Goal: Download file/media

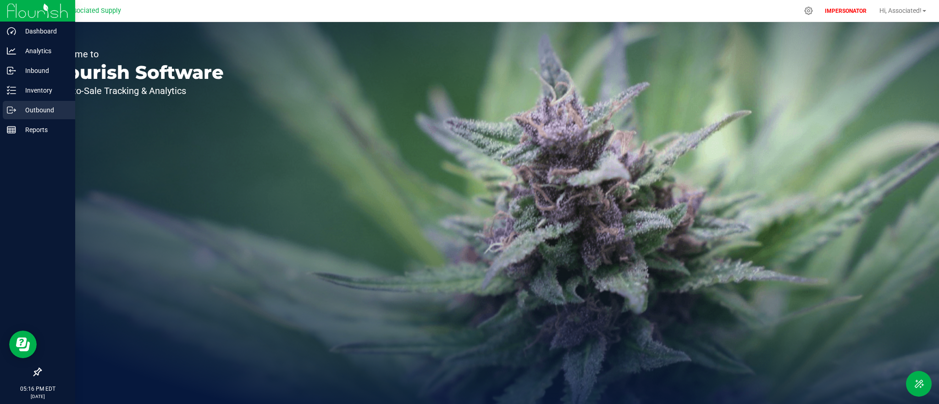
click at [39, 111] on p "Outbound" at bounding box center [43, 110] width 55 height 11
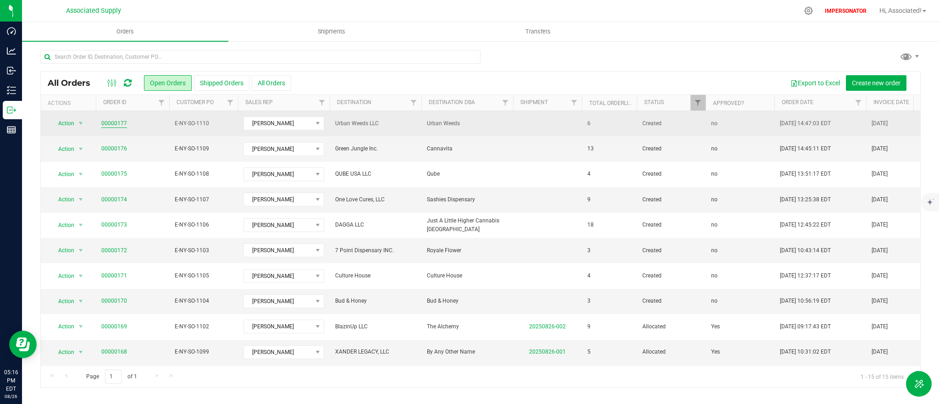
click at [111, 125] on link "00000177" at bounding box center [114, 123] width 26 height 9
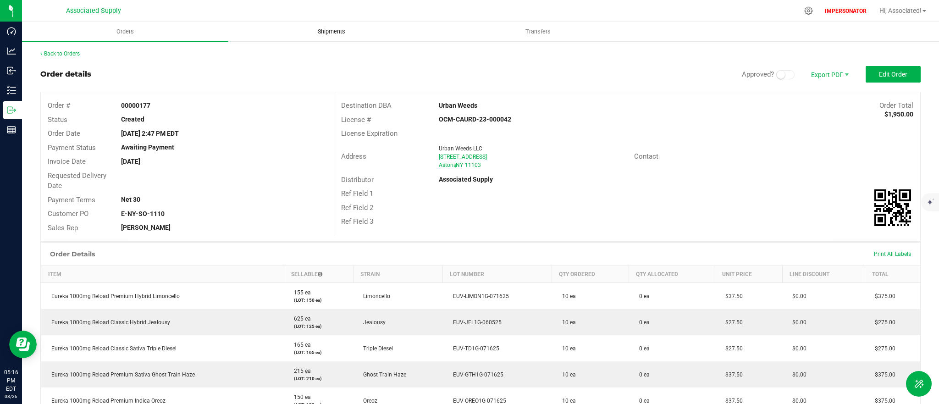
click at [335, 31] on span "Shipments" at bounding box center [331, 32] width 52 height 8
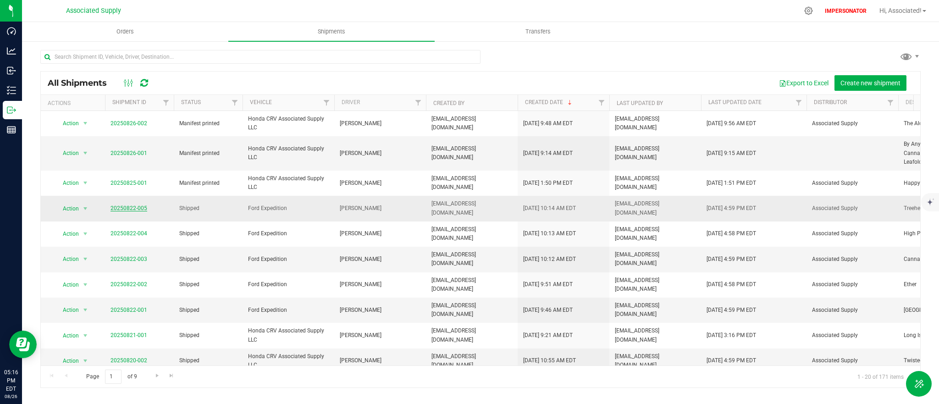
click at [133, 205] on link "20250822-005" at bounding box center [129, 208] width 37 height 6
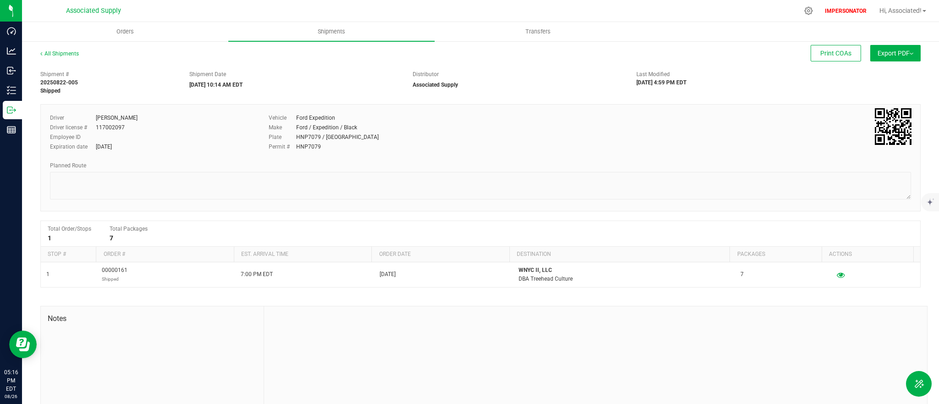
click at [873, 59] on button "Export PDF" at bounding box center [895, 53] width 50 height 17
click at [873, 74] on span "Manifest by Package ID" at bounding box center [882, 73] width 58 height 6
click at [910, 54] on img at bounding box center [912, 54] width 4 height 2
click at [897, 73] on span "Manifest by Package ID" at bounding box center [882, 73] width 58 height 6
click at [0, 0] on div "Dashboard Analytics Inbound Inventory Outbound Reports 05:28 PM EDT [DATE] 08/2…" at bounding box center [469, 202] width 939 height 404
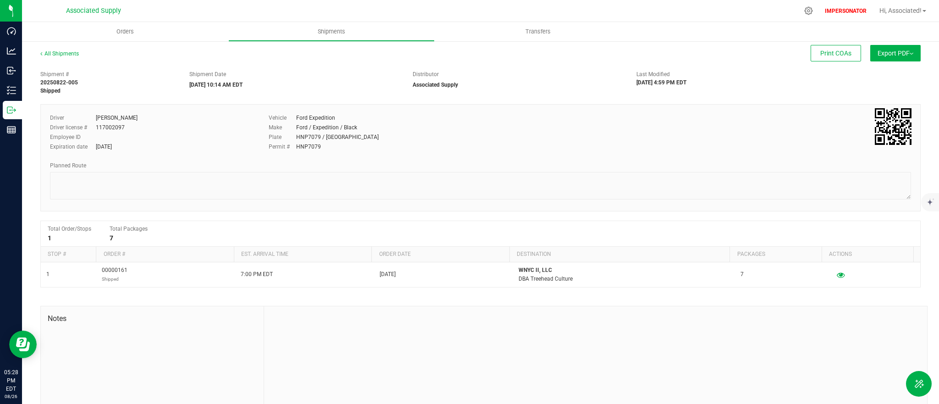
click at [880, 54] on span "Export PDF" at bounding box center [896, 53] width 36 height 7
click at [879, 87] on span "Manifest by Lot" at bounding box center [872, 87] width 38 height 6
click at [879, 50] on span "Export PDF" at bounding box center [896, 53] width 36 height 7
click at [878, 74] on span "Manifest by Package ID" at bounding box center [882, 73] width 58 height 6
